Goal: Information Seeking & Learning: Learn about a topic

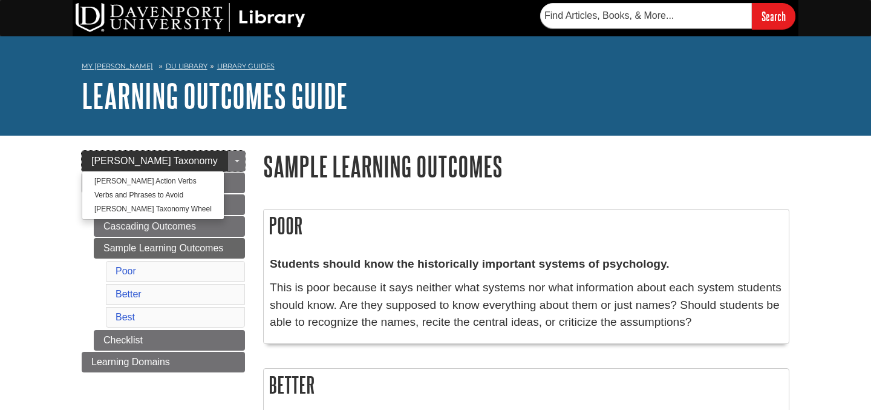
click at [157, 165] on span "[PERSON_NAME] Taxonomy" at bounding box center [154, 160] width 126 height 10
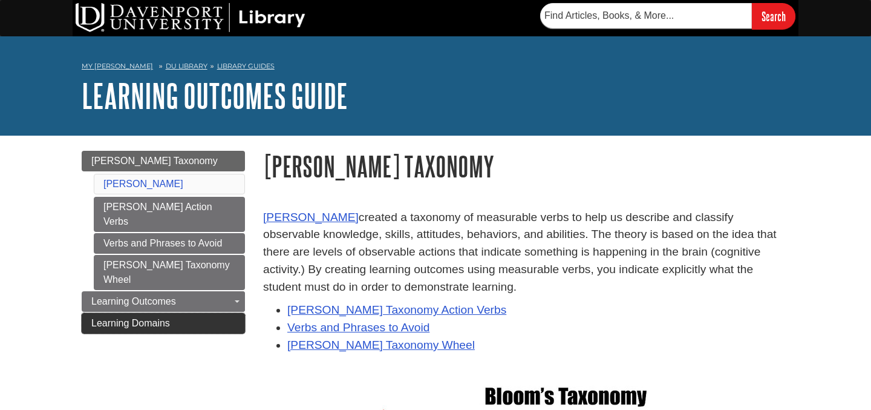
click at [214, 313] on link "Learning Domains" at bounding box center [163, 323] width 163 height 21
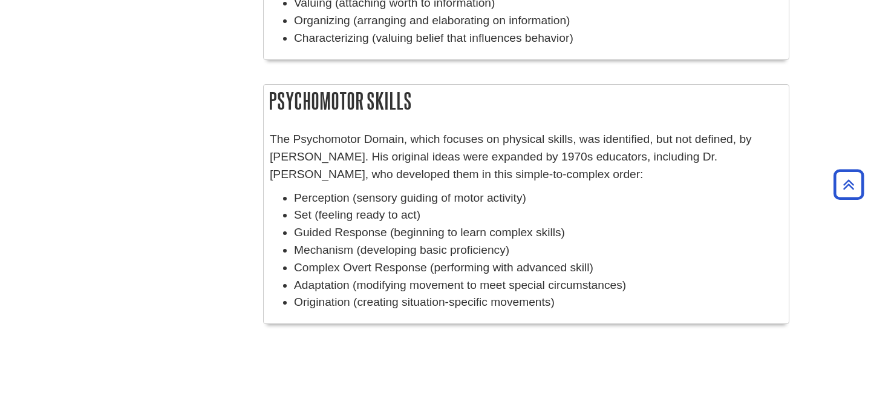
scroll to position [962, 0]
